Goal: Task Accomplishment & Management: Manage account settings

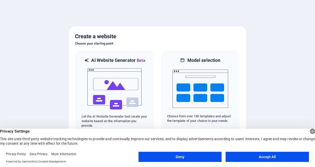
click at [260, 157] on font "Accept All" at bounding box center [266, 157] width 17 height 4
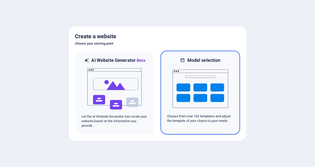
click at [204, 103] on img at bounding box center [200, 88] width 56 height 51
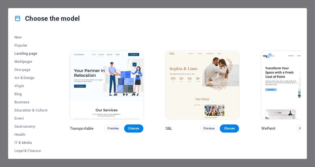
scroll to position [16, 0]
click at [23, 70] on font "One-page" at bounding box center [22, 69] width 16 height 4
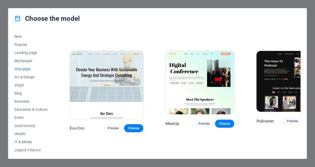
scroll to position [177, 0]
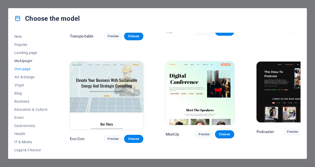
click at [21, 61] on font "Multipager" at bounding box center [23, 61] width 18 height 4
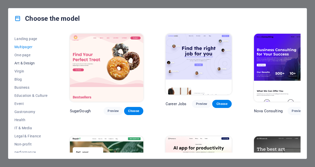
scroll to position [28, 0]
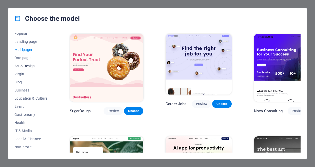
click at [25, 64] on font "Art & Design" at bounding box center [24, 66] width 20 height 4
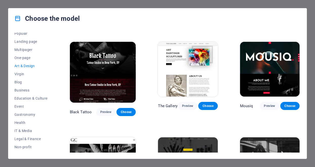
scroll to position [186, 0]
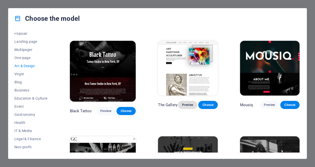
click at [185, 103] on font "Preview" at bounding box center [187, 105] width 11 height 4
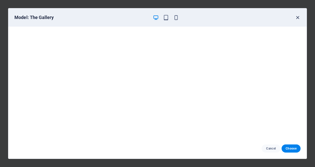
click at [297, 17] on icon "button" at bounding box center [297, 18] width 6 height 6
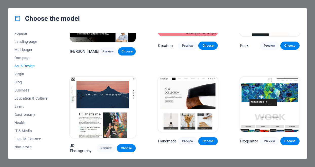
scroll to position [59, 0]
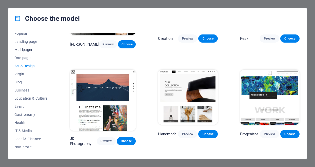
click at [23, 50] on font "Multipager" at bounding box center [23, 50] width 18 height 4
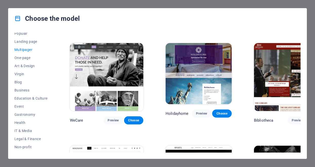
scroll to position [1734, 0]
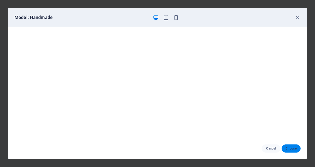
click at [290, 148] on font "Choose" at bounding box center [290, 148] width 11 height 4
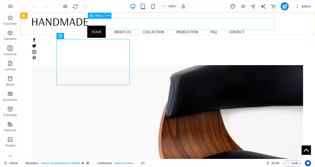
click at [94, 14] on div "Menu" at bounding box center [96, 16] width 17 height 6
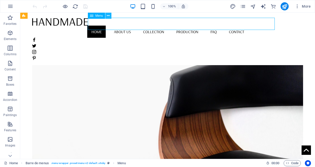
click at [108, 15] on icon at bounding box center [108, 15] width 3 height 5
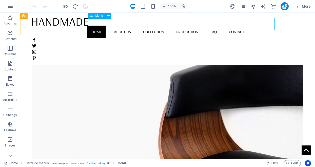
click at [111, 26] on nav "Home About us Collection Production FAQ Contact" at bounding box center [167, 32] width 271 height 12
click at [91, 15] on icon at bounding box center [92, 16] width 4 height 6
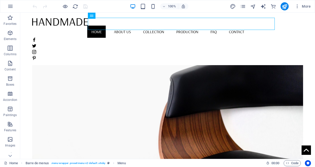
drag, startPoint x: 91, startPoint y: 15, endPoint x: 94, endPoint y: 17, distance: 3.4
click at [94, 17] on div "Menu" at bounding box center [92, 16] width 8 height 6
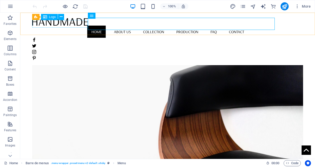
click at [70, 23] on div at bounding box center [167, 22] width 271 height 8
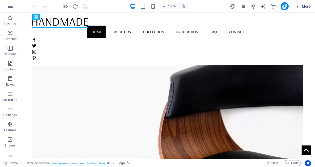
click at [297, 7] on icon "button" at bounding box center [296, 6] width 5 height 5
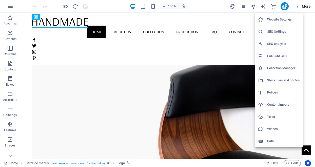
click at [276, 19] on font "Website Settings" at bounding box center [279, 19] width 25 height 4
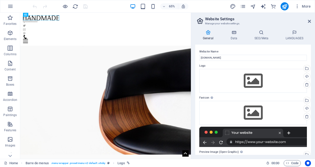
click at [205, 34] on icon at bounding box center [208, 32] width 26 height 5
click at [10, 65] on icon "button" at bounding box center [10, 63] width 6 height 6
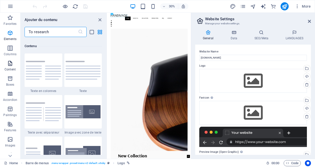
scroll to position [885, 0]
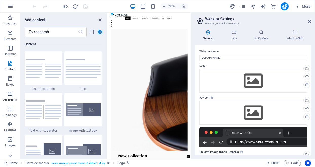
click at [7, 95] on icon "button" at bounding box center [10, 94] width 6 height 6
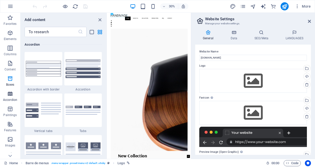
scroll to position [1615, 0]
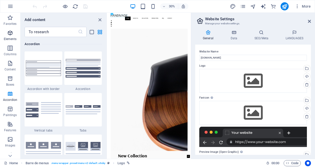
click at [8, 33] on icon "button" at bounding box center [10, 33] width 6 height 6
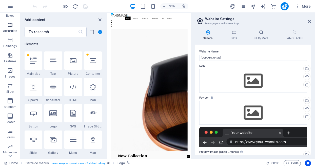
scroll to position [97, 0]
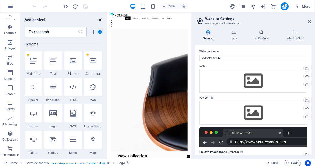
click at [101, 19] on icon "close panel" at bounding box center [100, 20] width 6 height 6
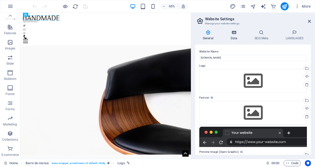
click at [238, 33] on icon at bounding box center [234, 32] width 22 height 5
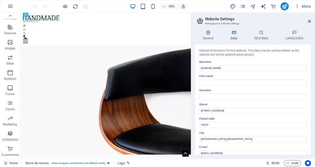
click at [238, 34] on icon at bounding box center [234, 32] width 22 height 5
click at [260, 34] on icon at bounding box center [261, 32] width 29 height 5
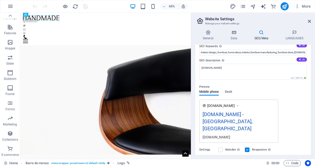
scroll to position [30, 0]
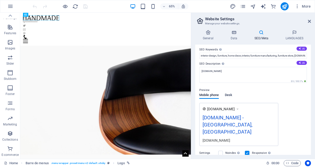
click at [230, 94] on font "Desk" at bounding box center [228, 95] width 7 height 4
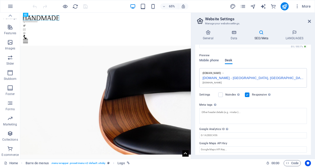
scroll to position [0, 0]
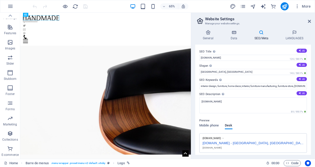
click at [261, 32] on icon at bounding box center [261, 32] width 29 height 5
click at [309, 21] on icon at bounding box center [308, 21] width 3 height 4
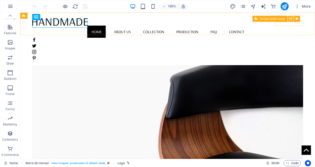
click at [289, 19] on icon at bounding box center [290, 18] width 3 height 5
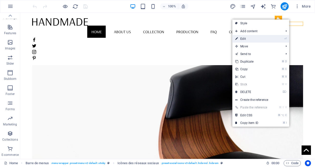
click at [274, 38] on li "⏎ Edit" at bounding box center [260, 39] width 57 height 8
click at [246, 39] on link "⏎ Edit" at bounding box center [251, 39] width 38 height 8
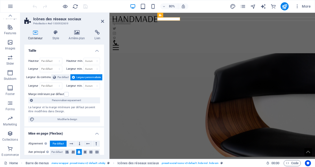
click at [281, 45] on figure at bounding box center [237, 110] width 257 height 164
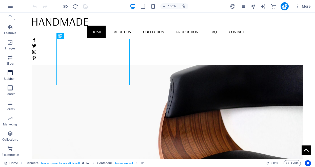
click at [8, 72] on icon "button" at bounding box center [10, 73] width 6 height 6
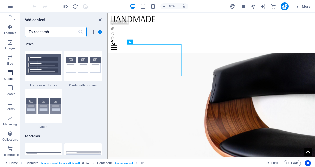
scroll to position [3045, 0]
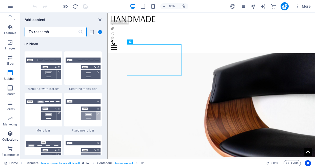
click at [8, 135] on icon "button" at bounding box center [10, 133] width 6 height 6
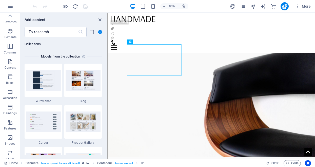
scroll to position [0, 0]
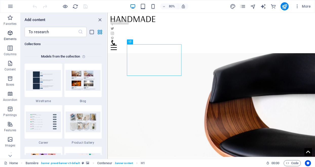
click at [9, 33] on icon "button" at bounding box center [10, 33] width 6 height 6
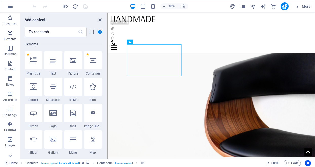
scroll to position [54, 0]
click at [99, 32] on icon "grid view" at bounding box center [100, 32] width 6 height 6
click at [91, 32] on icon "list-view" at bounding box center [92, 32] width 6 height 6
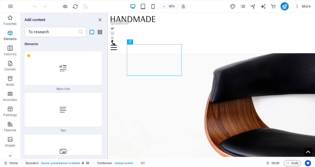
click at [100, 32] on icon "grid view" at bounding box center [100, 32] width 6 height 6
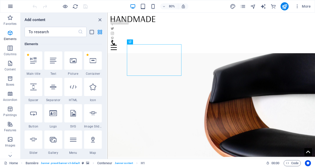
click at [10, 7] on icon "button" at bounding box center [10, 6] width 6 height 6
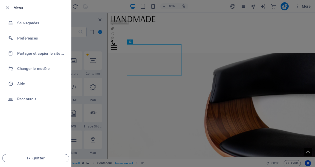
click at [8, 7] on icon "button" at bounding box center [8, 8] width 6 height 6
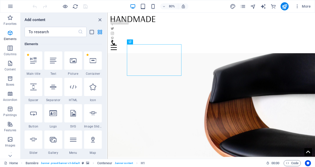
click at [8, 7] on icon "button" at bounding box center [10, 6] width 6 height 6
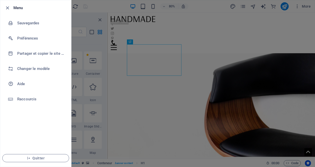
click at [8, 7] on icon "button" at bounding box center [8, 8] width 6 height 6
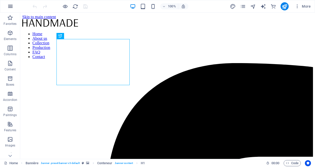
click at [9, 7] on icon "button" at bounding box center [10, 6] width 6 height 6
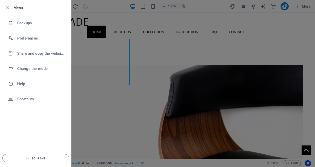
click at [5, 7] on icon "button" at bounding box center [8, 8] width 6 height 6
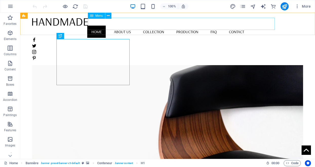
click at [92, 16] on icon at bounding box center [92, 16] width 4 height 6
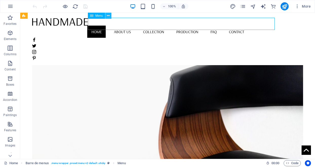
click at [108, 16] on icon at bounding box center [108, 15] width 3 height 5
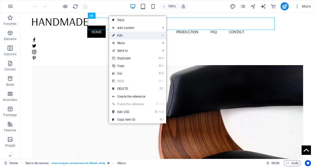
click at [117, 36] on font "Edit" at bounding box center [120, 36] width 6 height 4
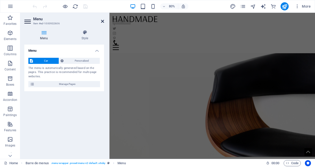
click at [102, 21] on icon at bounding box center [102, 21] width 3 height 4
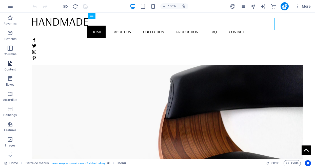
click at [9, 63] on icon "button" at bounding box center [10, 63] width 6 height 6
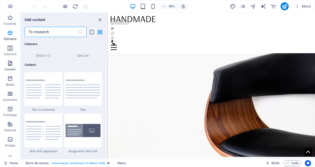
scroll to position [885, 0]
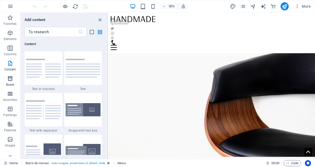
click at [10, 79] on icon "button" at bounding box center [10, 78] width 6 height 6
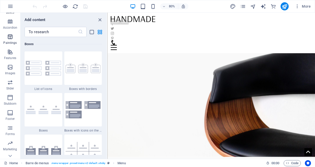
scroll to position [97, 0]
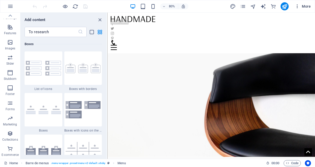
click at [303, 5] on font "More" at bounding box center [305, 6] width 9 height 4
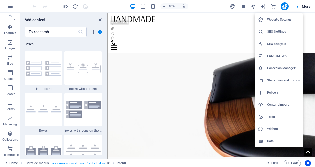
click at [304, 5] on div at bounding box center [157, 83] width 315 height 167
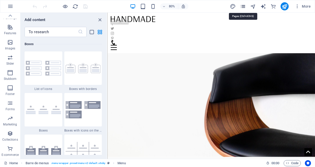
click at [242, 6] on icon "pages" at bounding box center [243, 7] width 6 height 6
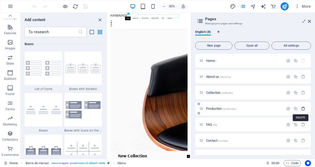
click at [301, 108] on icon "button" at bounding box center [303, 108] width 4 height 4
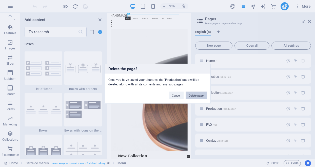
click at [198, 94] on font "Delete page" at bounding box center [195, 95] width 15 height 3
click at [198, 95] on div at bounding box center [198, 97] width 3 height 5
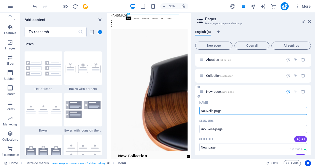
scroll to position [0, 0]
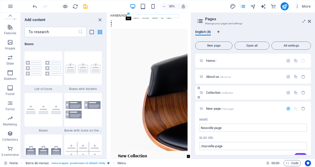
click at [206, 92] on font "Collection" at bounding box center [213, 93] width 14 height 4
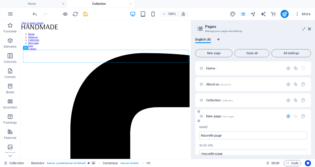
click at [266, 121] on div "New page /new-page" at bounding box center [253, 116] width 116 height 14
click at [301, 117] on icon "button" at bounding box center [303, 116] width 4 height 4
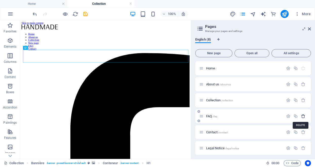
click at [302, 116] on icon "button" at bounding box center [303, 116] width 4 height 4
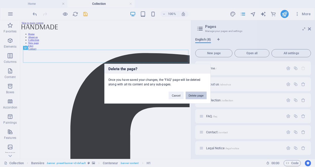
click at [194, 94] on font "Delete page" at bounding box center [195, 95] width 15 height 3
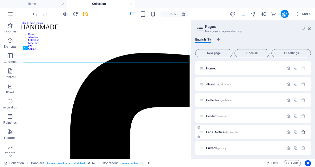
click at [301, 133] on icon "button" at bounding box center [303, 132] width 4 height 4
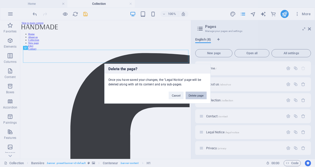
click at [196, 96] on font "Delete page" at bounding box center [195, 95] width 15 height 3
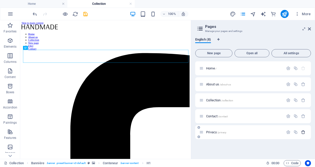
click at [301, 131] on icon "button" at bounding box center [303, 132] width 4 height 4
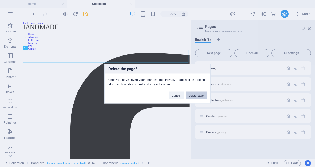
click at [203, 94] on font "Delete page" at bounding box center [195, 95] width 15 height 3
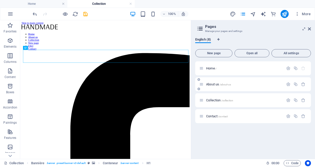
click at [217, 83] on font "About us" at bounding box center [212, 84] width 13 height 4
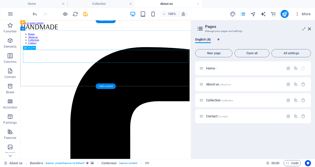
click at [287, 84] on icon "button" at bounding box center [288, 84] width 4 height 4
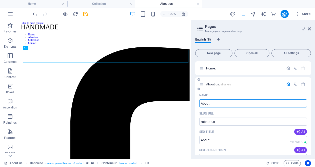
type input "About"
type input "/about"
type input "About"
click at [223, 67] on p "Home /" at bounding box center [244, 68] width 76 height 3
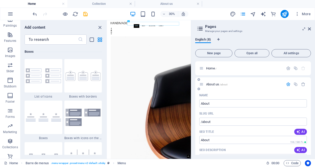
scroll to position [1, 0]
click at [265, 102] on input "About" at bounding box center [252, 102] width 107 height 8
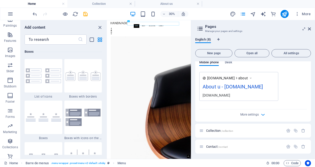
scroll to position [159, 0]
click at [239, 86] on font "About u - fiercebeast.ca" at bounding box center [232, 86] width 60 height 6
click at [219, 116] on div "More settings" at bounding box center [252, 112] width 107 height 8
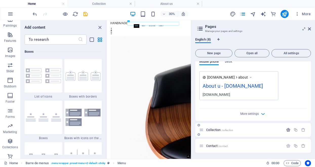
click at [288, 129] on icon "button" at bounding box center [288, 129] width 4 height 4
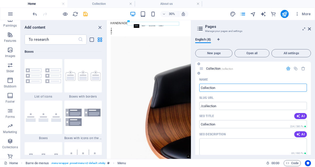
scroll to position [226, 0]
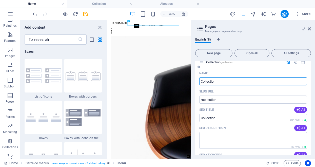
click at [209, 83] on input "Collection" at bounding box center [252, 81] width 107 height 8
type input "Wearable Art"
type input "/wearable-art"
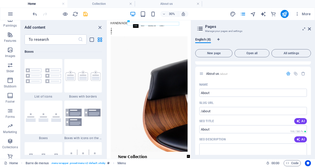
scroll to position [0, 0]
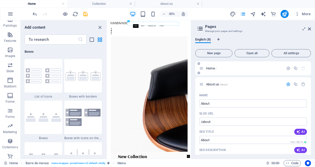
type input "Wearable Art"
click at [267, 69] on p "Home /" at bounding box center [244, 68] width 76 height 3
click at [307, 28] on icon at bounding box center [308, 29] width 3 height 4
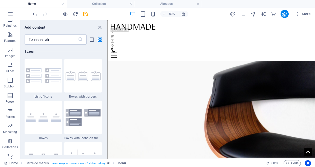
click at [98, 27] on icon "close panel" at bounding box center [100, 28] width 6 height 6
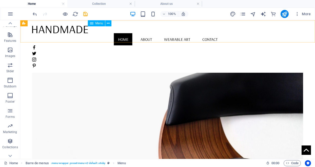
click at [192, 33] on nav "Home About Wearable Art Contact" at bounding box center [167, 39] width 271 height 12
click at [190, 33] on nav "Home About Wearable Art Contact" at bounding box center [167, 39] width 271 height 12
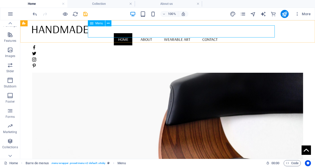
click at [91, 23] on icon at bounding box center [92, 23] width 4 height 6
click at [107, 23] on icon at bounding box center [108, 23] width 3 height 5
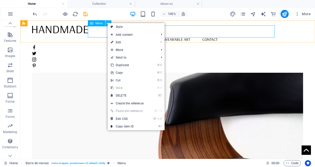
click at [107, 23] on icon at bounding box center [108, 23] width 3 height 5
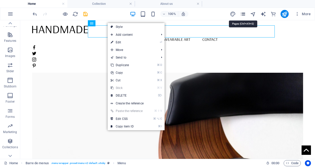
click at [241, 15] on icon "pages" at bounding box center [243, 14] width 6 height 6
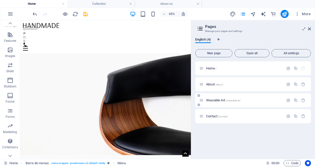
click at [250, 103] on div "Wearable Art /wearable-art" at bounding box center [253, 100] width 116 height 14
click at [207, 98] on div "Wearable Art /wearable-art" at bounding box center [241, 100] width 84 height 6
click at [214, 136] on figure at bounding box center [151, 131] width 262 height 191
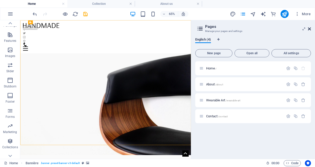
click at [309, 29] on icon at bounding box center [308, 29] width 3 height 4
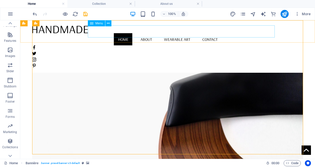
click at [195, 33] on nav "Home About Wearable Art Contact" at bounding box center [167, 39] width 271 height 12
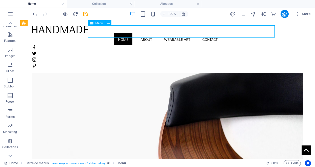
click at [195, 33] on nav "Home About Wearable Art Contact" at bounding box center [167, 39] width 271 height 12
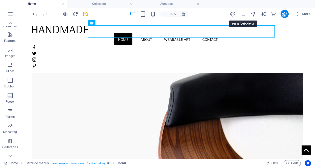
click at [242, 12] on icon "pages" at bounding box center [243, 14] width 6 height 6
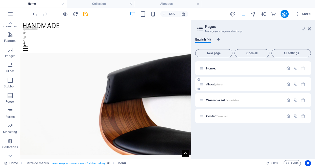
click at [224, 84] on p "About /about" at bounding box center [244, 83] width 76 height 3
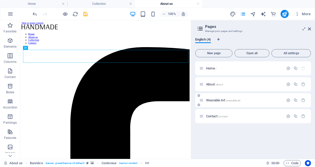
click at [225, 99] on font "Wearable Art" at bounding box center [215, 100] width 19 height 4
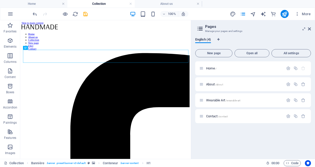
click at [306, 30] on header "Pages Manage your pages and settings" at bounding box center [253, 26] width 115 height 13
click at [309, 28] on icon at bounding box center [308, 29] width 3 height 4
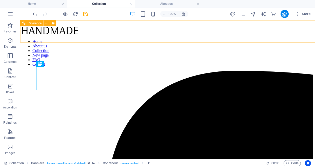
click at [138, 39] on nav "Home About us Collection New page FAQ Contact" at bounding box center [167, 52] width 290 height 27
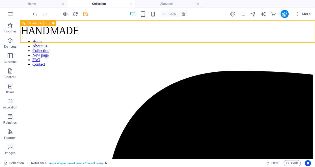
click at [138, 39] on nav "Home About us Collection New page FAQ Contact" at bounding box center [167, 52] width 290 height 27
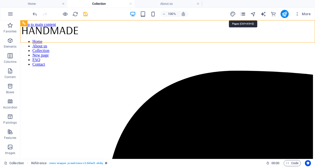
click at [243, 14] on icon "pages" at bounding box center [243, 14] width 6 height 6
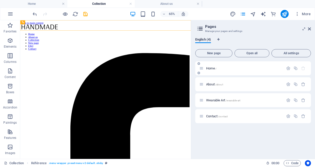
click at [219, 67] on p "Home /" at bounding box center [244, 68] width 76 height 3
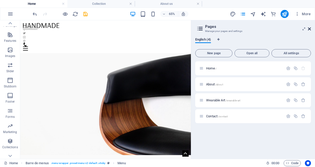
click at [307, 29] on icon at bounding box center [308, 29] width 3 height 4
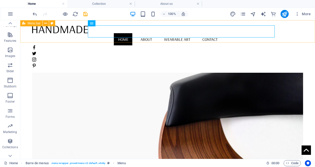
click at [75, 37] on div "Home About Wearable Art Contact Menu" at bounding box center [167, 46] width 294 height 52
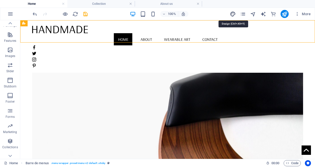
click at [233, 14] on icon "design" at bounding box center [233, 14] width 6 height 6
select select "rem"
select select "400"
select select "px"
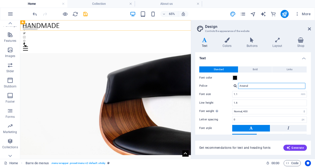
click at [243, 88] on input "Arsenal" at bounding box center [271, 86] width 67 height 6
click at [219, 95] on label "Font size" at bounding box center [215, 94] width 33 height 3
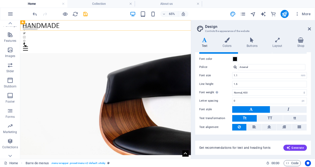
scroll to position [33, 0]
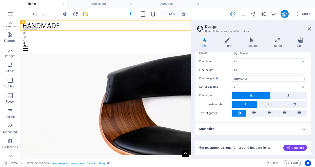
click at [303, 127] on h4 "Main titles" at bounding box center [253, 129] width 116 height 12
click at [303, 127] on h4 "Main titles" at bounding box center [253, 127] width 116 height 9
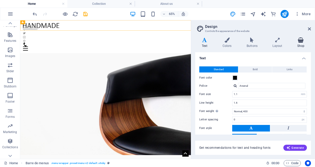
click at [300, 39] on icon at bounding box center [300, 39] width 20 height 5
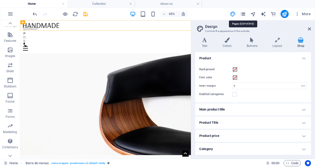
click at [243, 13] on icon "pages" at bounding box center [243, 14] width 6 height 6
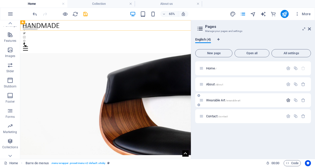
click at [287, 101] on icon "button" at bounding box center [288, 100] width 4 height 4
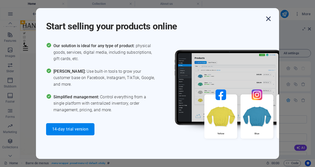
click at [268, 19] on icon "button" at bounding box center [267, 18] width 9 height 9
